Goal: Entertainment & Leisure: Consume media (video, audio)

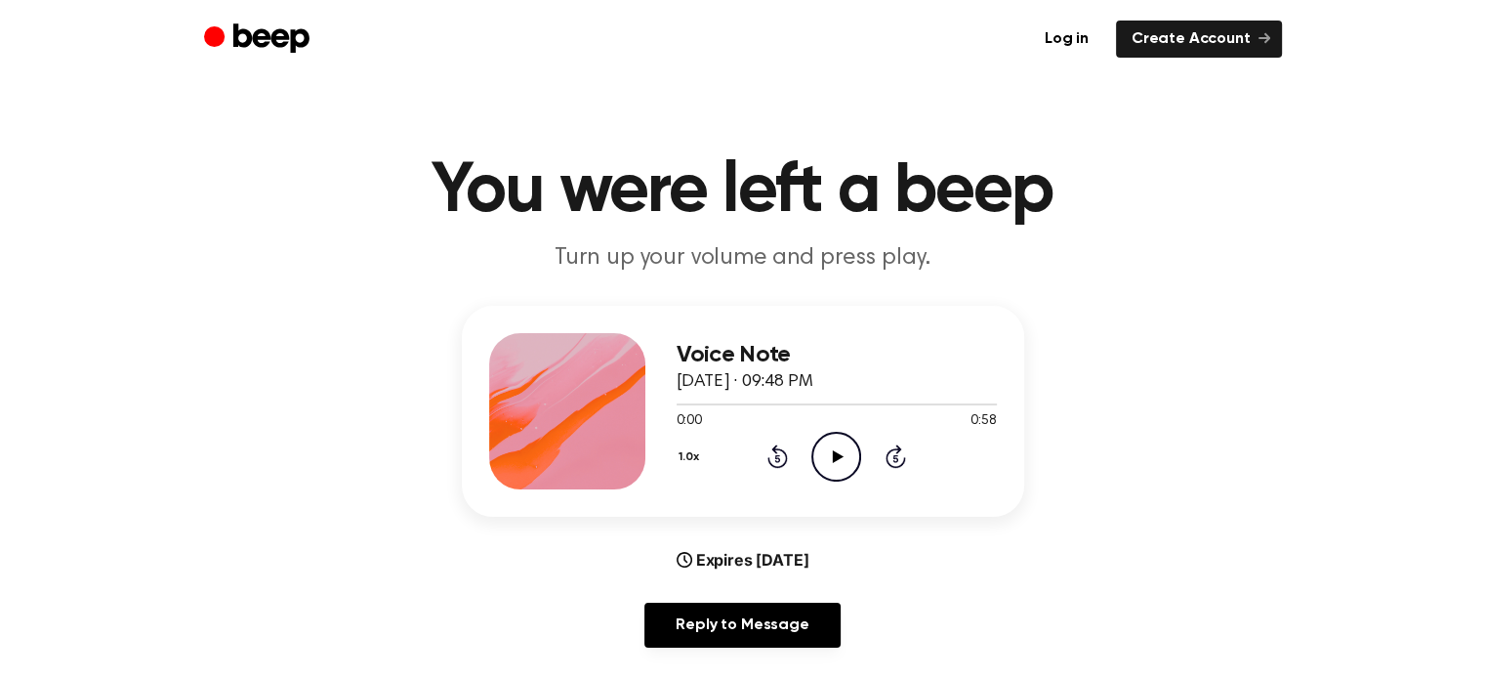
click at [848, 466] on icon "Play Audio" at bounding box center [836, 457] width 50 height 50
click at [848, 464] on icon "Pause Audio" at bounding box center [836, 457] width 50 height 50
drag, startPoint x: 691, startPoint y: 405, endPoint x: 625, endPoint y: 400, distance: 66.6
click at [625, 400] on div "Voice Note September 1, 2025 · 09:48 PM 0:02 0:58 Your browser does not support…" at bounding box center [743, 411] width 562 height 211
click at [1277, 424] on div "Voice Note September 1, 2025 · 09:48 PM 0:02 0:58 Your browser does not support…" at bounding box center [742, 484] width 1438 height 357
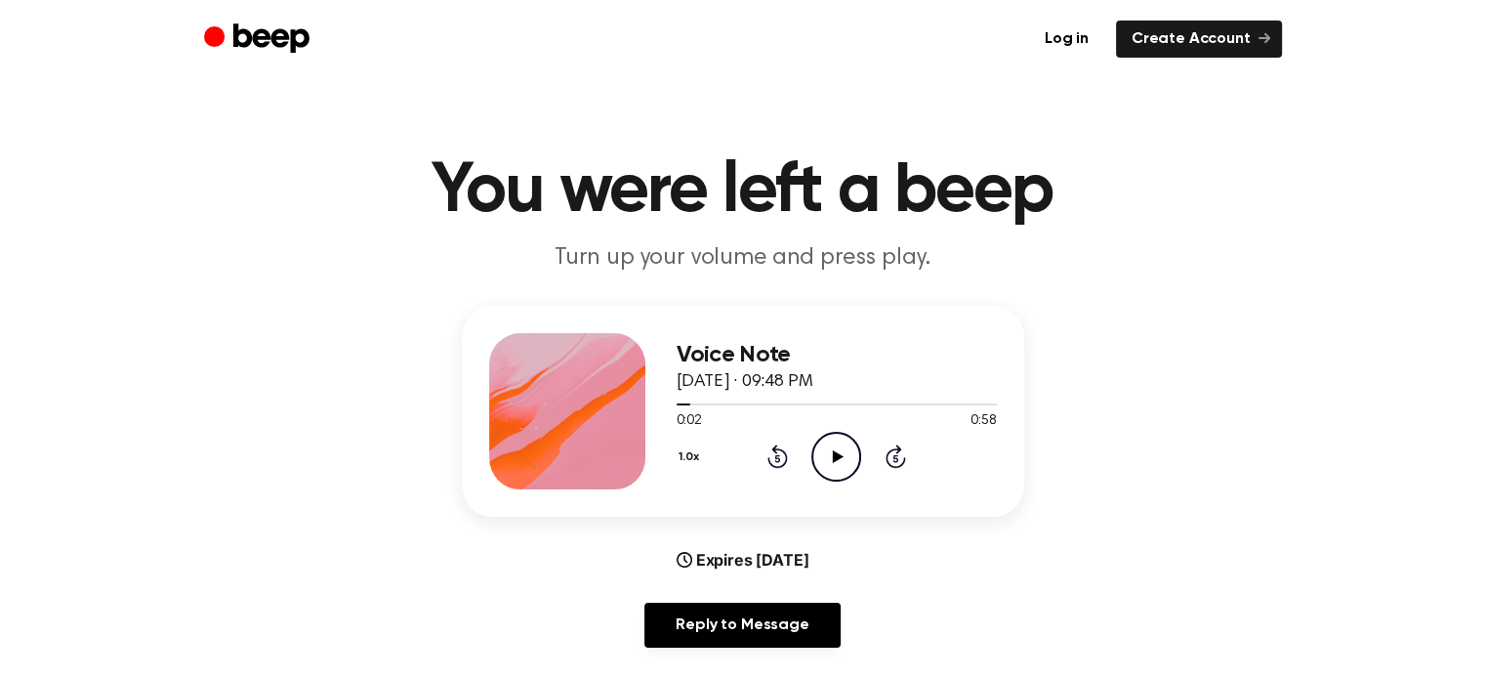
click at [789, 465] on div "1.0x Rewind 5 seconds Play Audio Skip 5 seconds" at bounding box center [837, 457] width 320 height 50
click at [767, 447] on icon "Rewind 5 seconds" at bounding box center [777, 455] width 21 height 25
click at [845, 456] on icon "Play Audio" at bounding box center [836, 457] width 50 height 50
click at [845, 456] on icon "Pause Audio" at bounding box center [836, 457] width 50 height 50
click at [844, 456] on icon "Play Audio" at bounding box center [836, 457] width 50 height 50
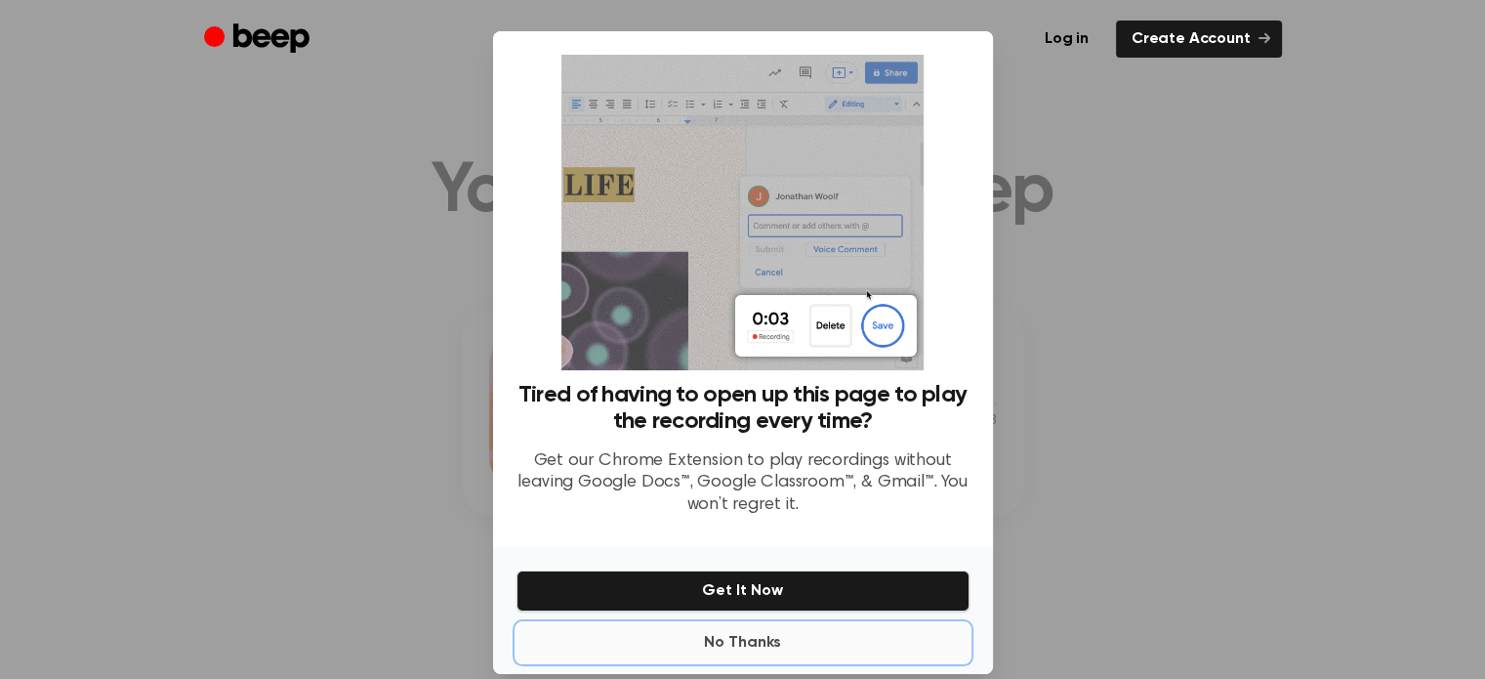
click at [767, 643] on button "No Thanks" at bounding box center [743, 642] width 453 height 39
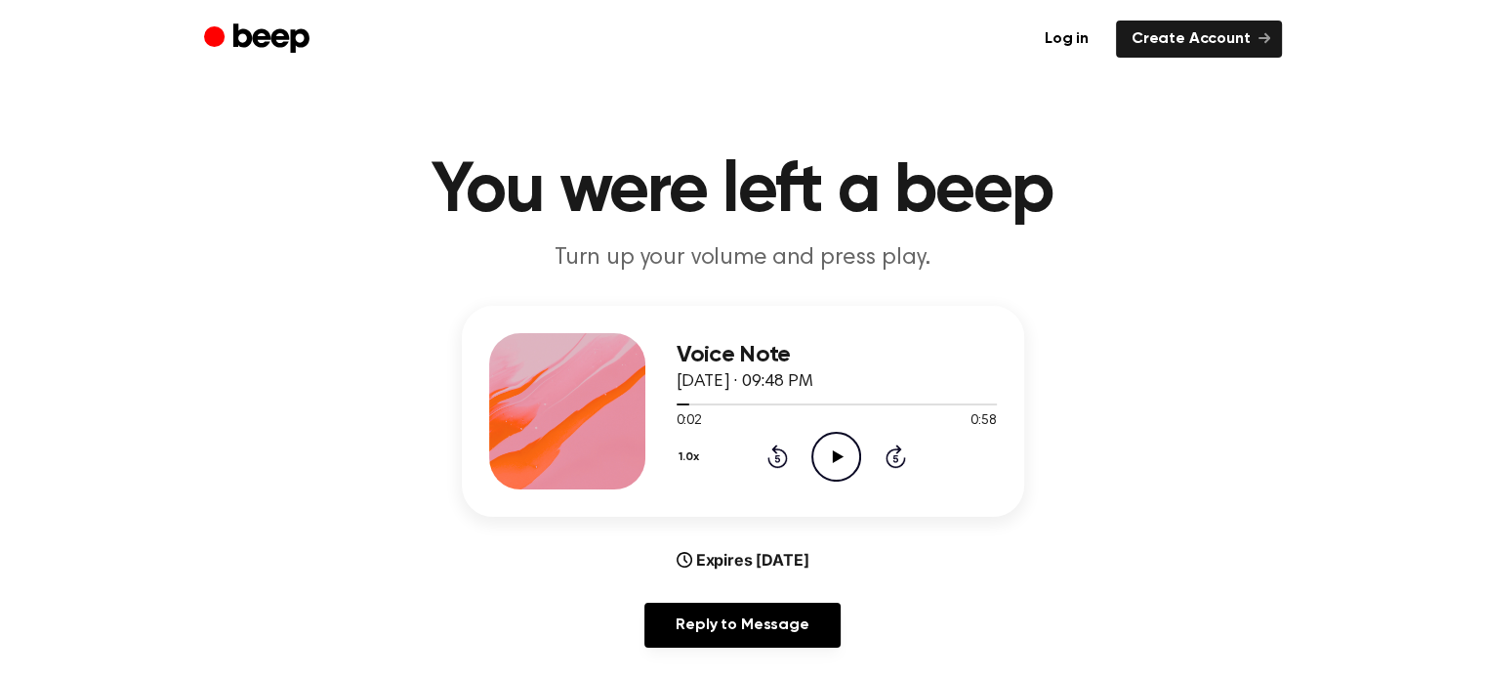
click at [839, 452] on icon "Play Audio" at bounding box center [836, 457] width 50 height 50
click at [836, 451] on icon "Pause Audio" at bounding box center [836, 457] width 50 height 50
click at [830, 464] on icon "Play Audio" at bounding box center [836, 457] width 50 height 50
click at [830, 464] on icon "Pause Audio" at bounding box center [836, 457] width 50 height 50
click at [767, 456] on icon "Rewind 5 seconds" at bounding box center [777, 455] width 21 height 25
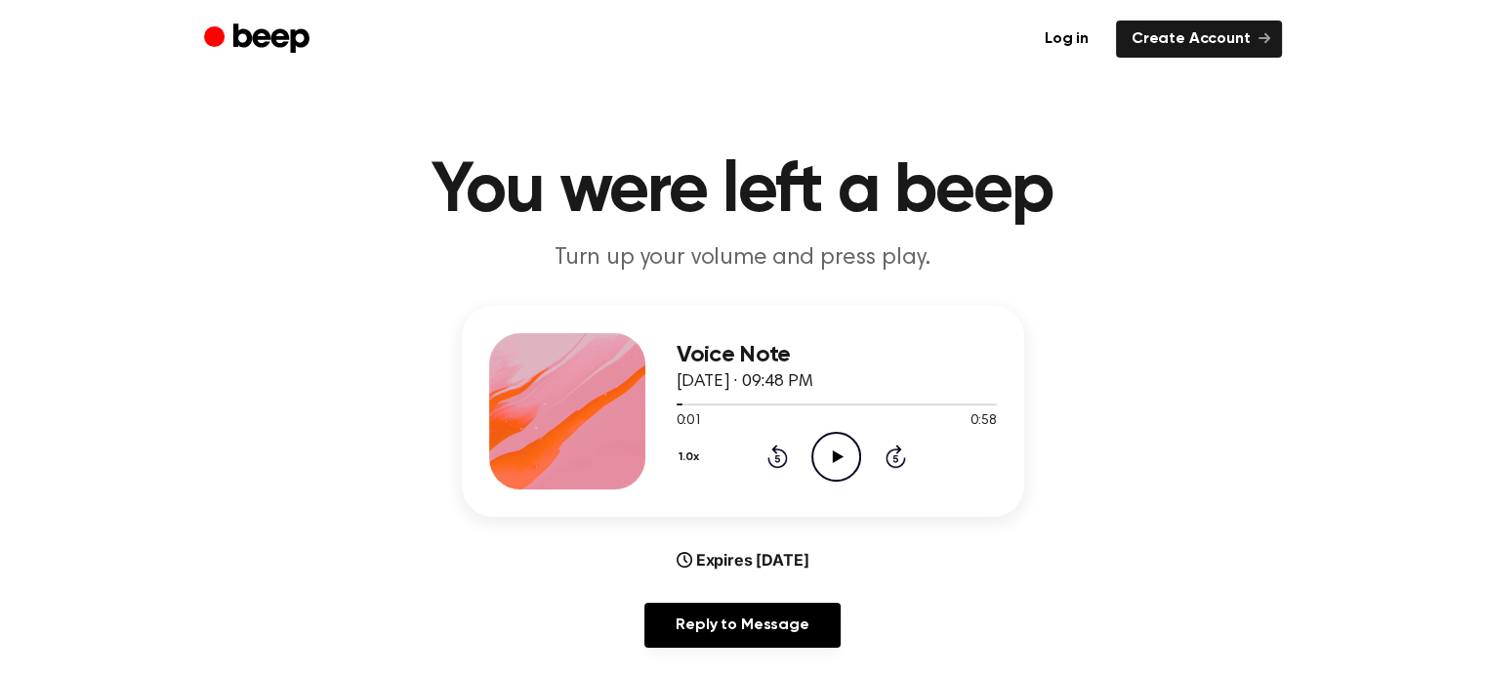
click at [795, 456] on div "1.0x Rewind 5 seconds Play Audio Skip 5 seconds" at bounding box center [837, 457] width 320 height 50
click at [781, 457] on icon "Rewind 5 seconds" at bounding box center [777, 455] width 21 height 25
click at [843, 452] on icon "Play Audio" at bounding box center [836, 457] width 50 height 50
click at [843, 452] on icon "Pause Audio" at bounding box center [836, 457] width 50 height 50
click at [773, 464] on icon at bounding box center [777, 455] width 21 height 23
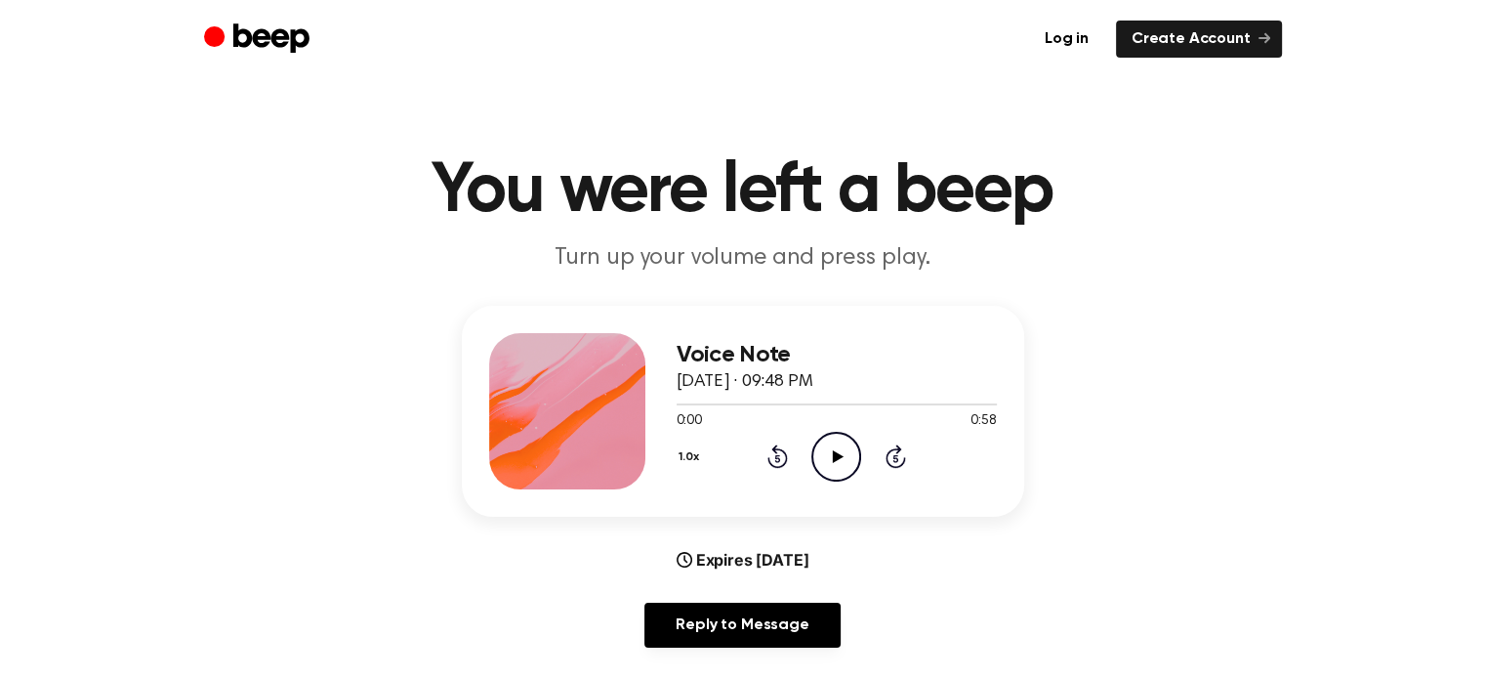
click at [773, 464] on icon at bounding box center [777, 455] width 21 height 23
click at [836, 456] on icon at bounding box center [838, 456] width 11 height 13
click at [836, 456] on icon "Pause Audio" at bounding box center [836, 457] width 50 height 50
click at [836, 456] on icon at bounding box center [838, 456] width 11 height 13
click at [836, 456] on icon "Pause Audio" at bounding box center [836, 457] width 50 height 50
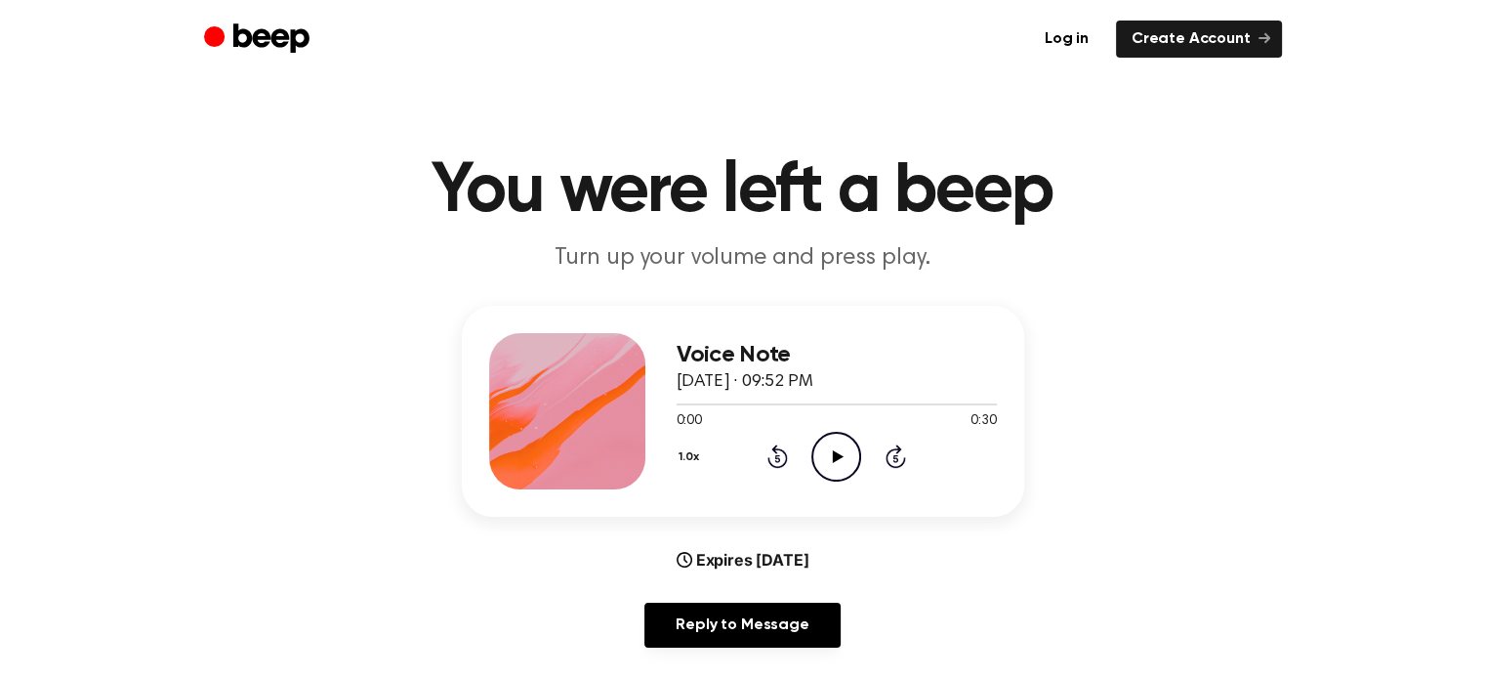
click at [837, 459] on icon "Play Audio" at bounding box center [836, 457] width 50 height 50
click at [775, 455] on icon at bounding box center [777, 459] width 5 height 8
click at [843, 458] on icon "Pause Audio" at bounding box center [836, 457] width 50 height 50
click at [779, 458] on icon at bounding box center [777, 459] width 5 height 8
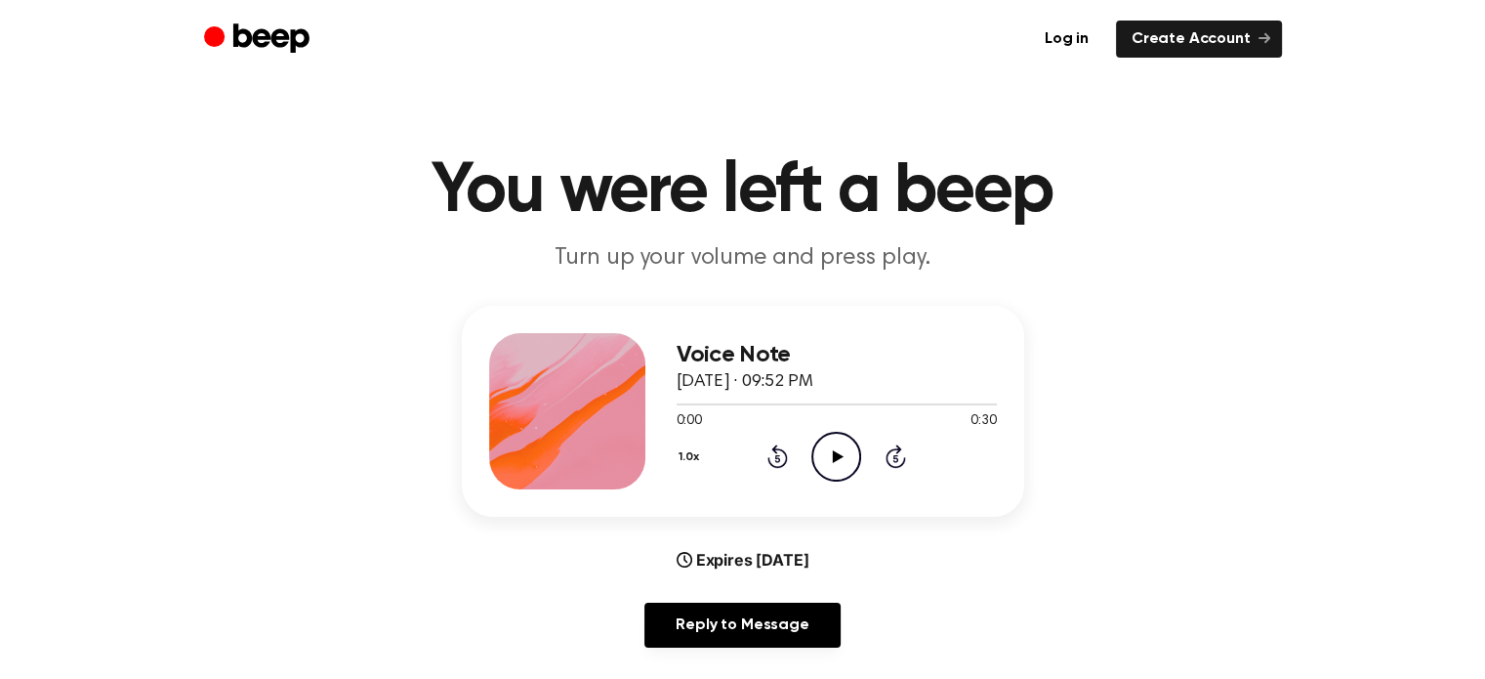
click at [824, 456] on icon "Play Audio" at bounding box center [836, 457] width 50 height 50
click at [824, 456] on icon "Pause Audio" at bounding box center [836, 457] width 50 height 50
click at [774, 456] on icon "Rewind 5 seconds" at bounding box center [777, 455] width 21 height 25
click at [841, 449] on icon "Play Audio" at bounding box center [836, 457] width 50 height 50
click at [847, 454] on icon "Pause Audio" at bounding box center [836, 457] width 50 height 50
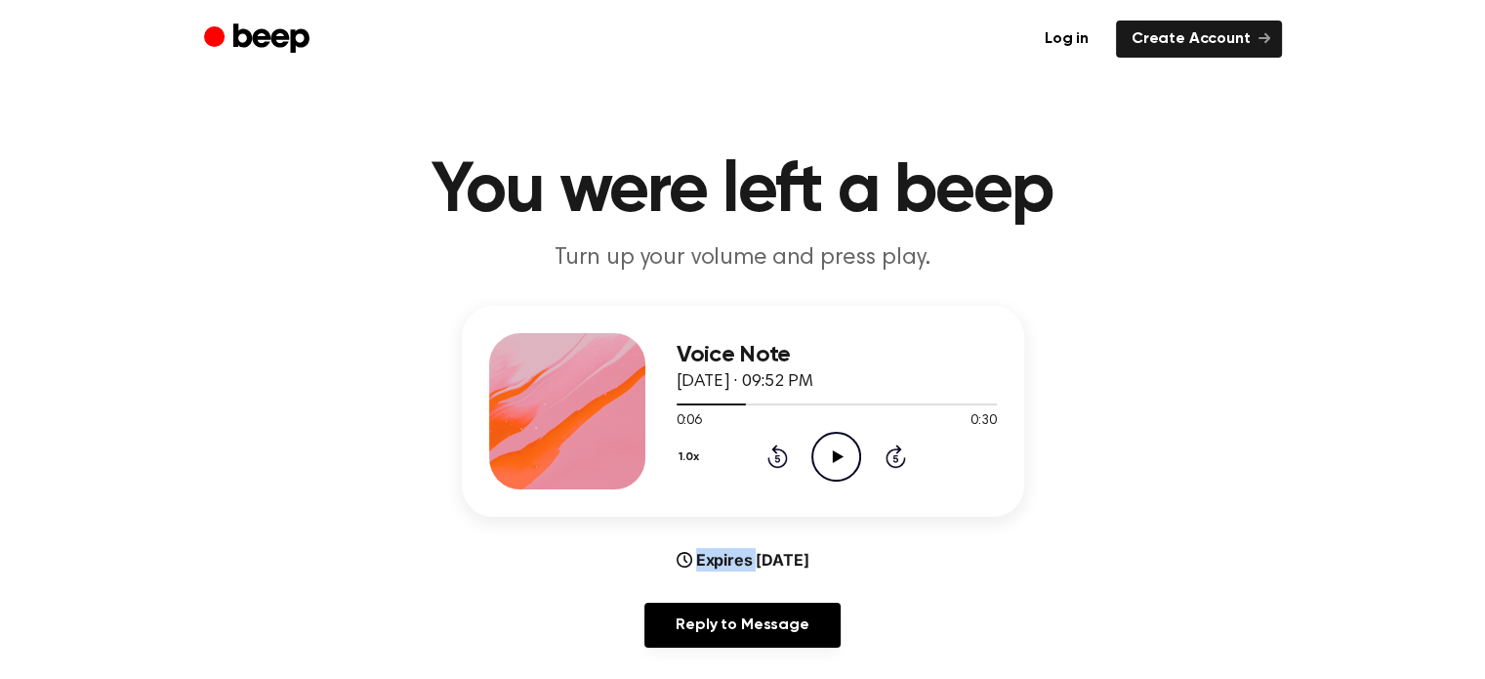
click at [847, 454] on icon "Play Audio" at bounding box center [836, 457] width 50 height 50
click at [847, 454] on icon "Pause Audio" at bounding box center [836, 457] width 50 height 50
click at [784, 451] on icon at bounding box center [777, 455] width 21 height 23
click at [841, 460] on icon "Play Audio" at bounding box center [836, 457] width 50 height 50
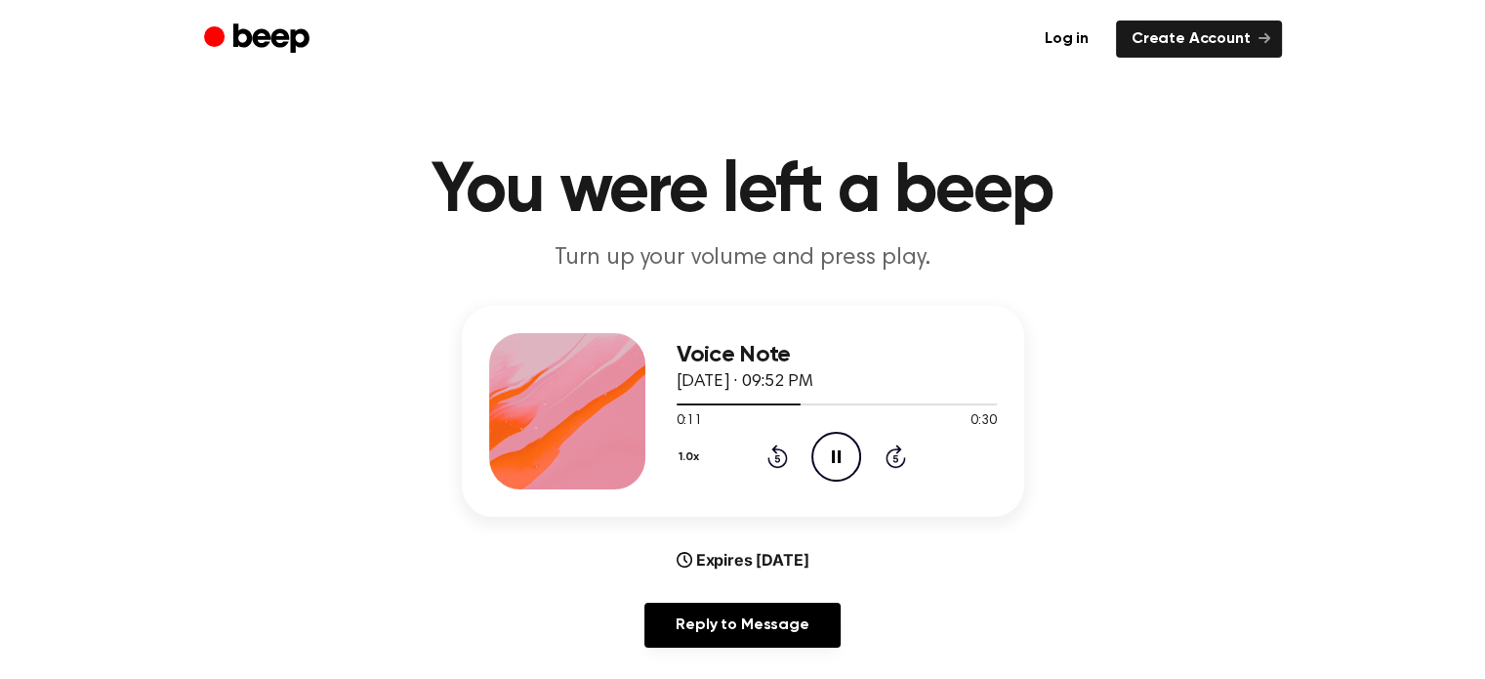
click at [827, 460] on icon "Pause Audio" at bounding box center [836, 457] width 50 height 50
click at [833, 458] on icon at bounding box center [838, 456] width 11 height 13
click at [839, 459] on icon at bounding box center [836, 456] width 9 height 13
click at [788, 464] on div "1.0x Rewind 5 seconds Play Audio Skip 5 seconds" at bounding box center [837, 457] width 320 height 50
click at [785, 460] on icon at bounding box center [777, 455] width 21 height 23
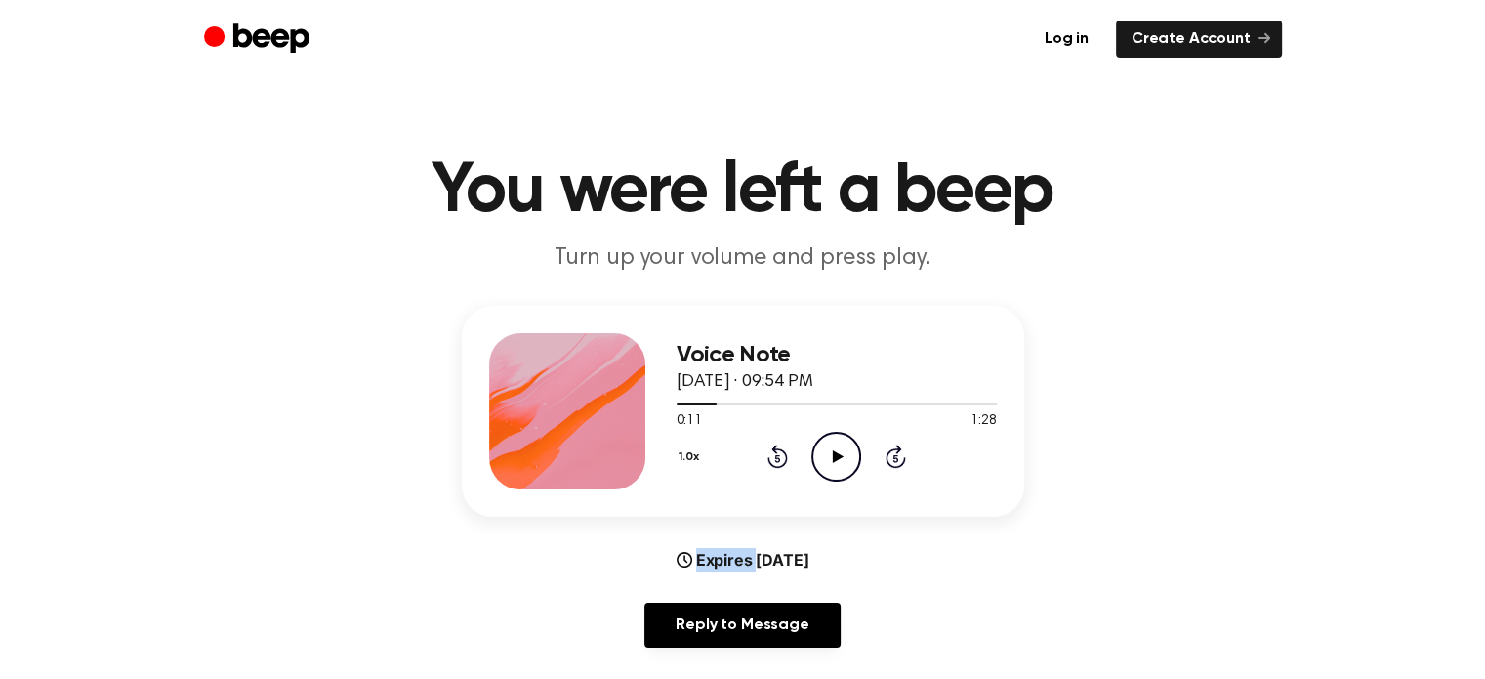
click at [785, 460] on icon at bounding box center [777, 455] width 21 height 23
click at [848, 449] on icon "Play Audio" at bounding box center [836, 457] width 50 height 50
click at [848, 449] on icon "Pause Audio" at bounding box center [836, 457] width 50 height 50
click at [836, 459] on icon at bounding box center [838, 456] width 11 height 13
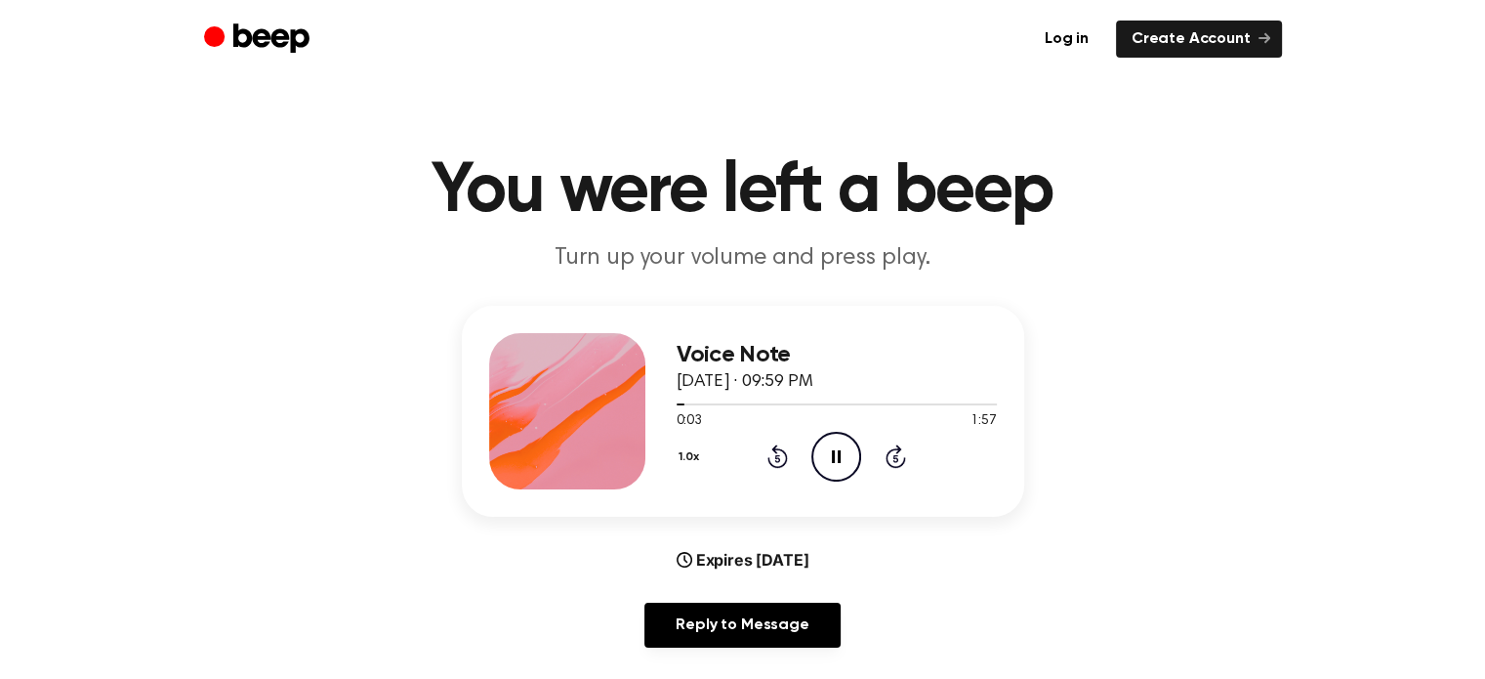
click at [838, 459] on icon at bounding box center [836, 456] width 9 height 13
click at [778, 459] on icon at bounding box center [777, 459] width 5 height 8
click at [831, 452] on icon "Play Audio" at bounding box center [836, 457] width 50 height 50
click at [831, 452] on icon "Pause Audio" at bounding box center [836, 457] width 50 height 50
click at [774, 454] on icon "Rewind 5 seconds" at bounding box center [777, 455] width 21 height 25
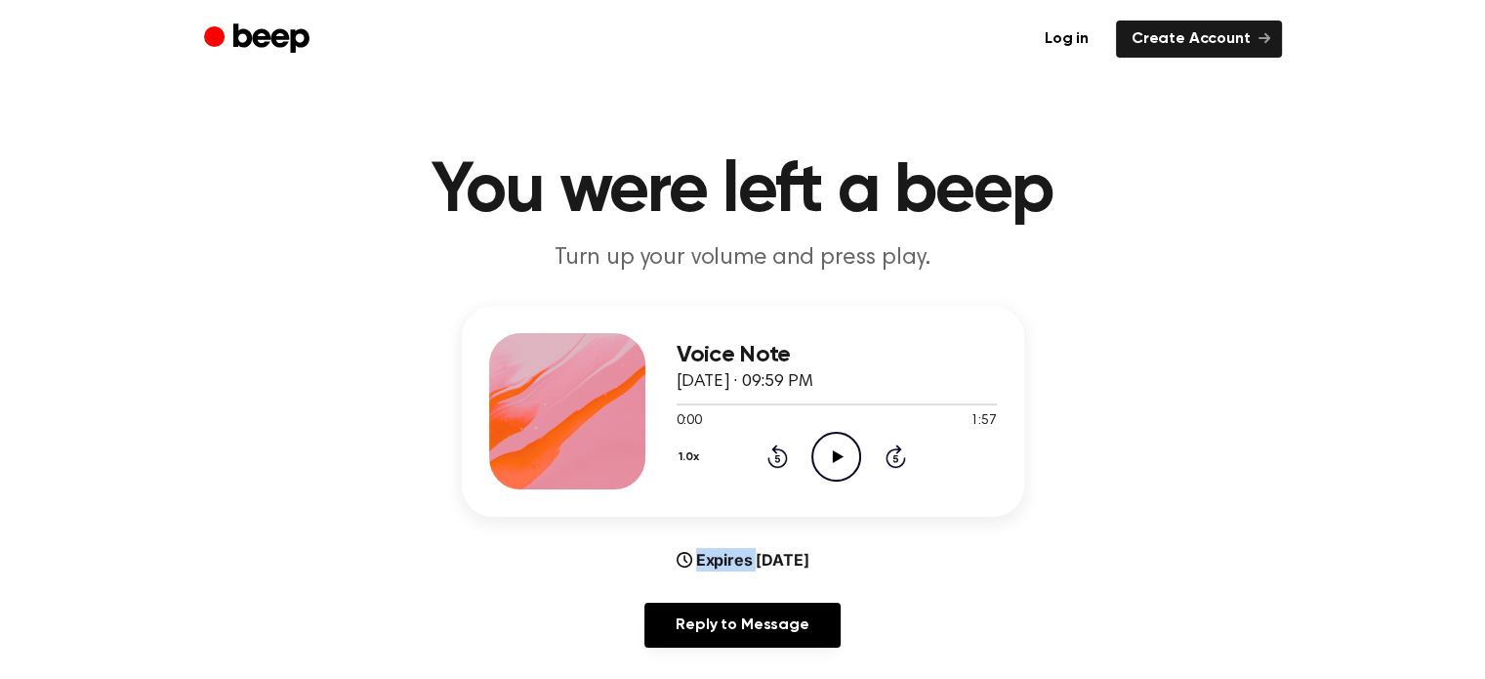
click at [774, 454] on icon "Rewind 5 seconds" at bounding box center [777, 455] width 21 height 25
click at [842, 456] on icon "Play Audio" at bounding box center [836, 457] width 50 height 50
click at [841, 456] on icon "Pause Audio" at bounding box center [836, 457] width 50 height 50
click at [841, 457] on icon "Play Audio" at bounding box center [836, 457] width 50 height 50
click at [841, 457] on icon "Pause Audio" at bounding box center [836, 457] width 50 height 50
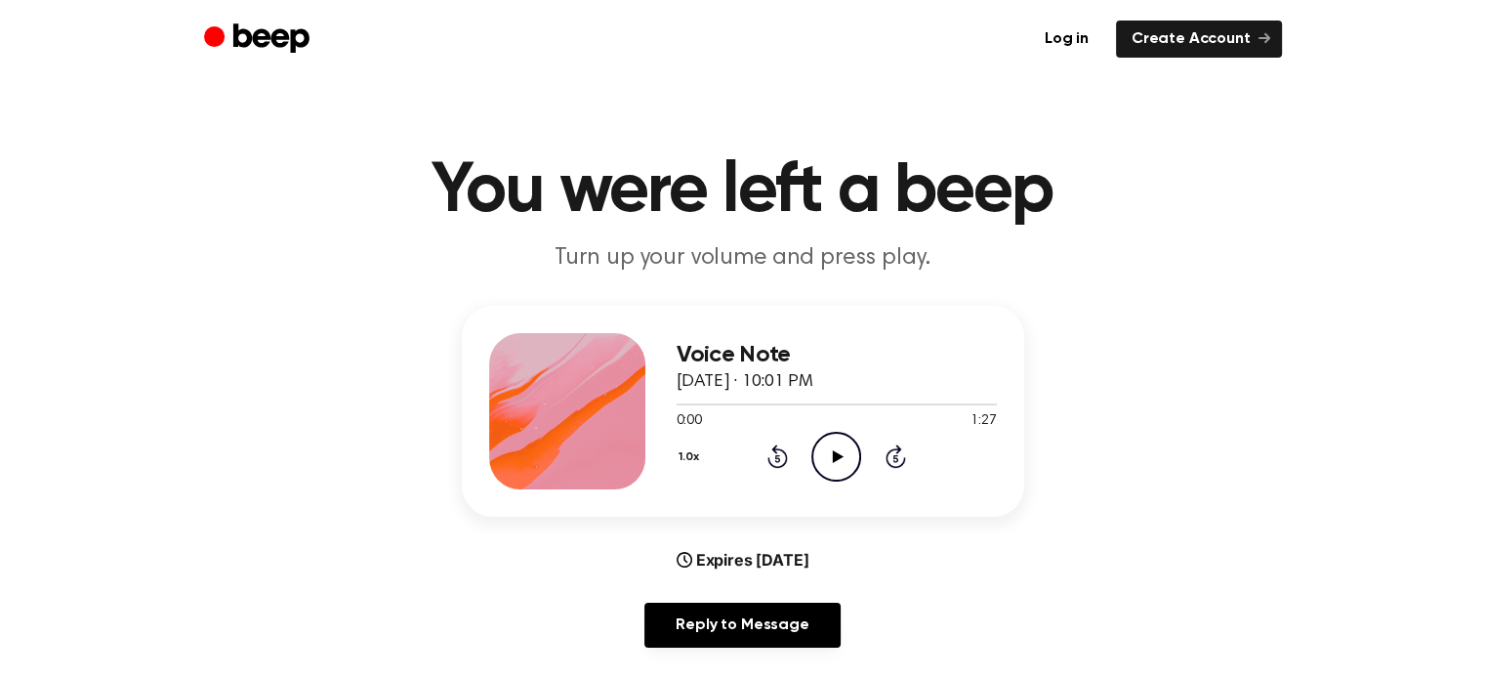
click at [832, 466] on icon "Play Audio" at bounding box center [836, 457] width 50 height 50
click at [833, 464] on icon "Pause Audio" at bounding box center [836, 457] width 50 height 50
click at [834, 463] on icon "Play Audio" at bounding box center [836, 457] width 50 height 50
click at [834, 463] on icon "Pause Audio" at bounding box center [836, 457] width 50 height 50
click at [833, 450] on icon at bounding box center [838, 456] width 11 height 13
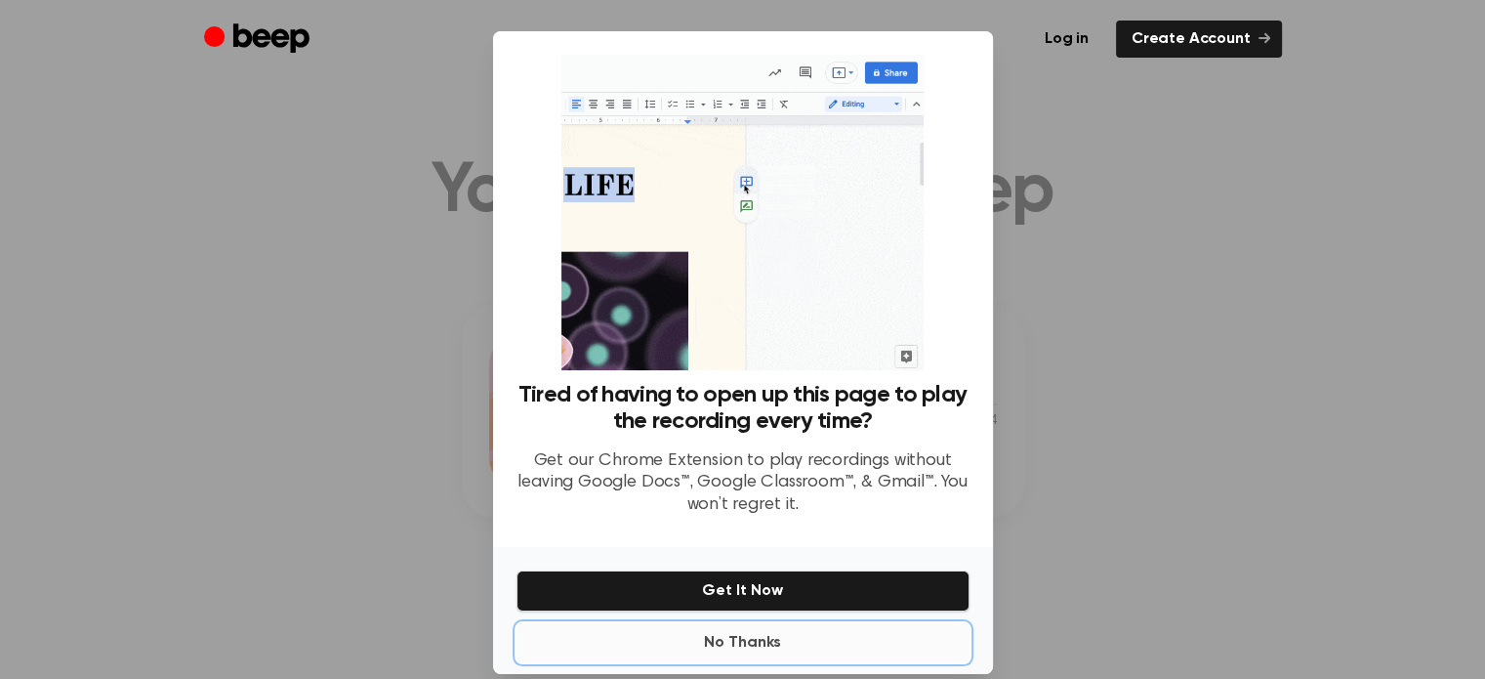
click at [735, 650] on button "No Thanks" at bounding box center [743, 642] width 453 height 39
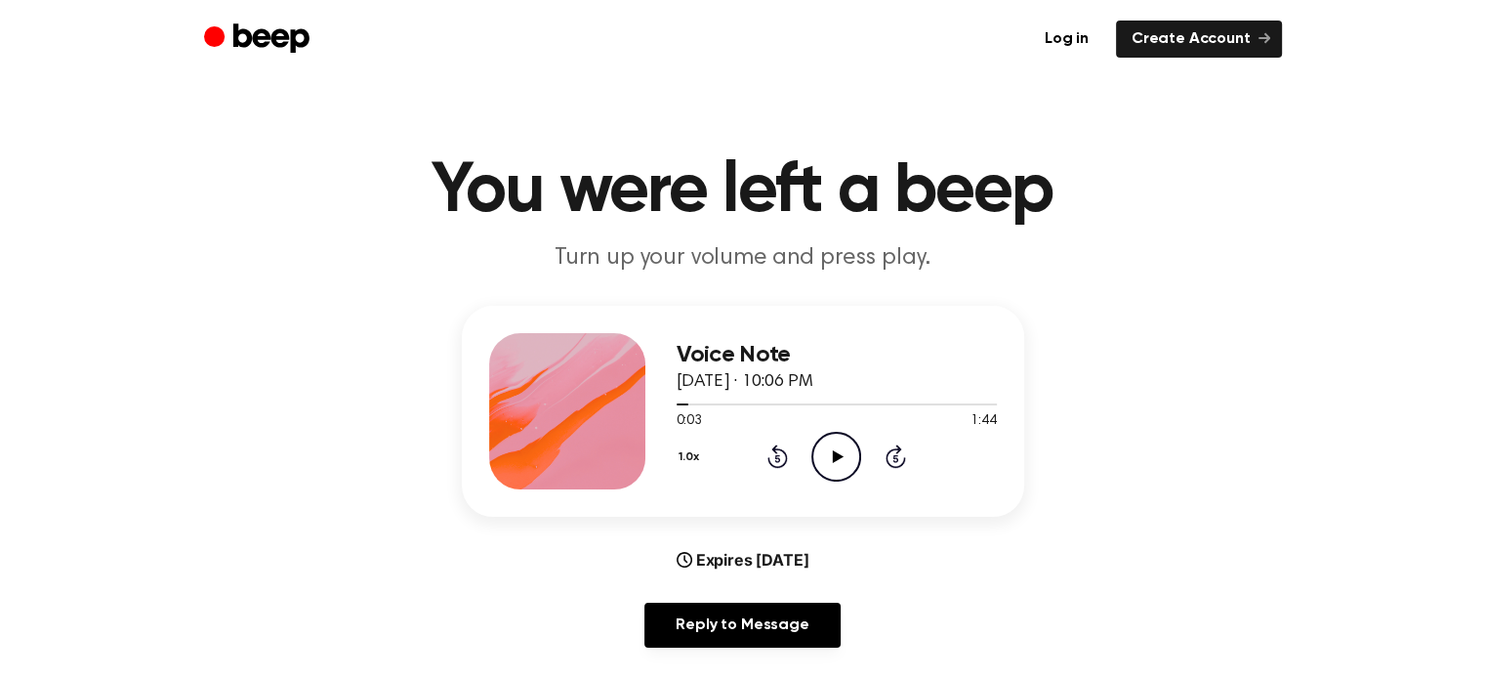
click at [824, 441] on icon "Play Audio" at bounding box center [836, 457] width 50 height 50
click at [834, 454] on icon at bounding box center [836, 456] width 9 height 13
